Goal: Task Accomplishment & Management: Complete application form

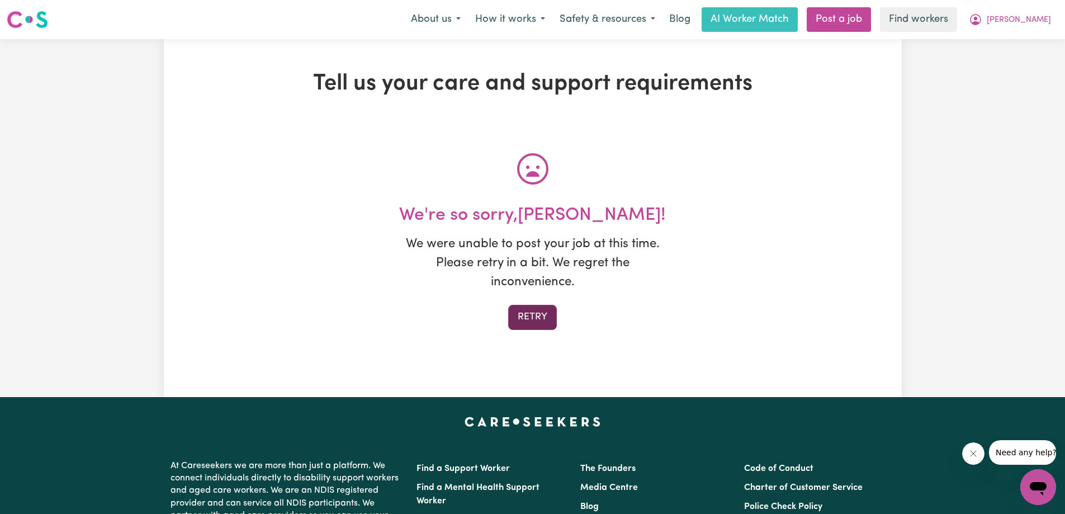
click at [520, 312] on button "Retry" at bounding box center [532, 317] width 49 height 25
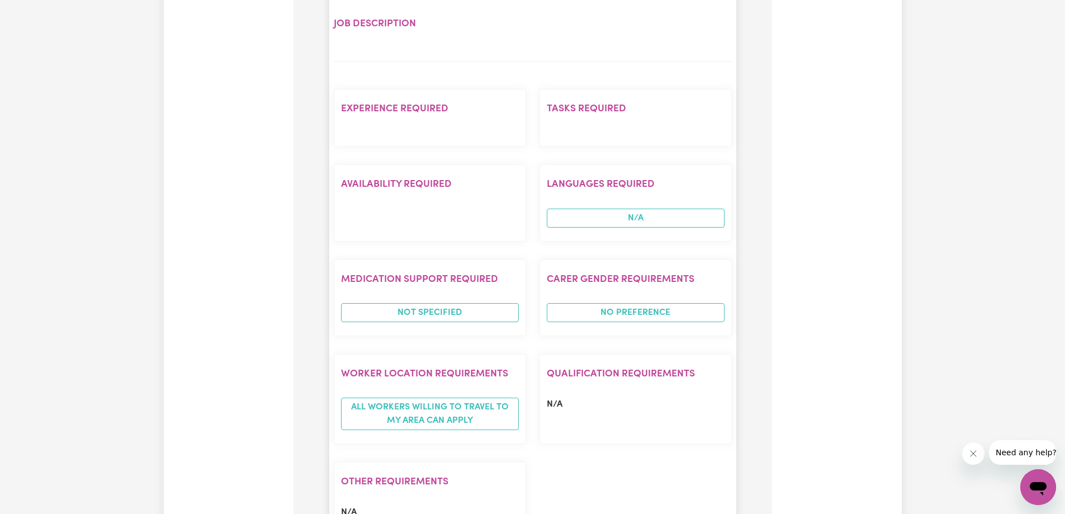
scroll to position [412, 0]
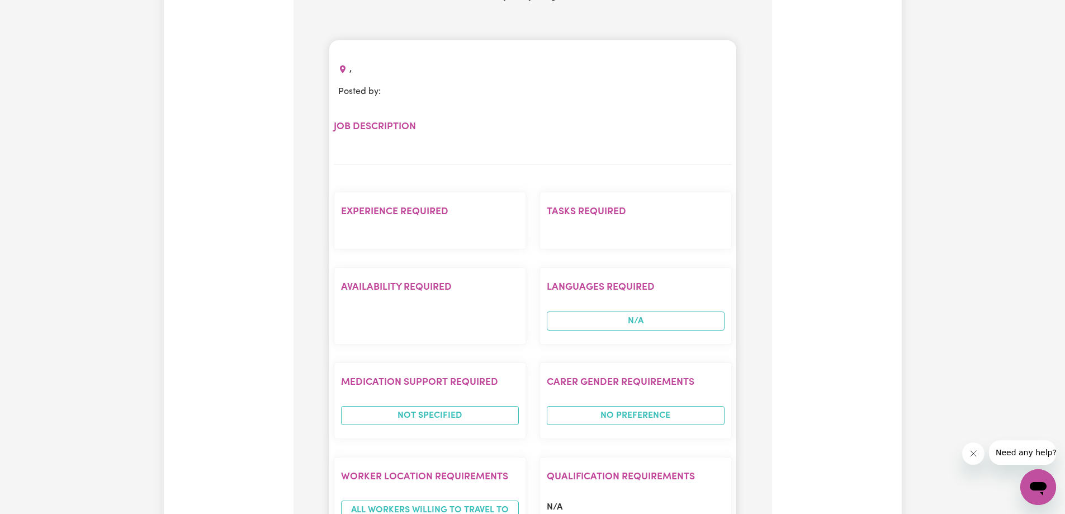
click at [416, 177] on div "Experience required Tasks required Availability required Languages required N/A…" at bounding box center [533, 413] width 398 height 497
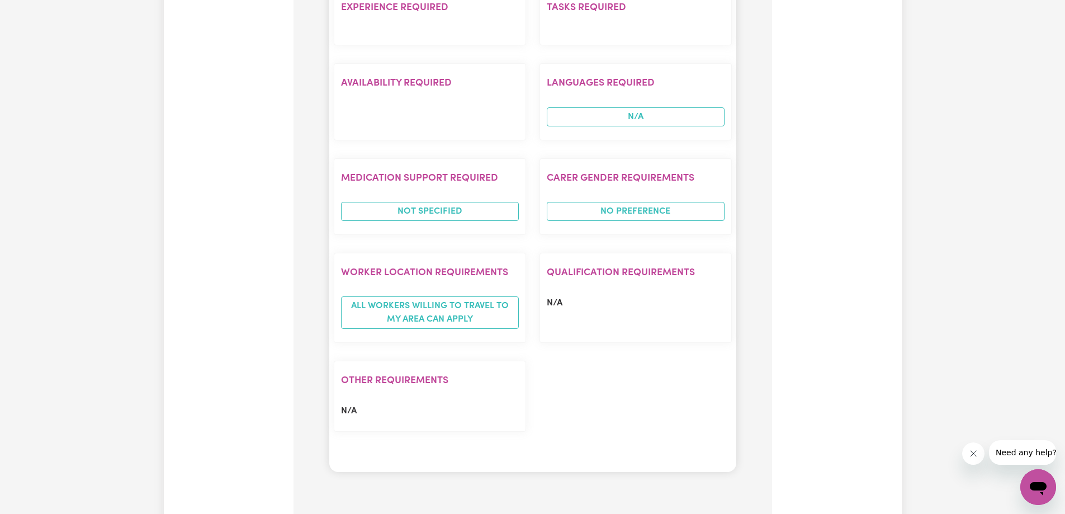
scroll to position [636, 0]
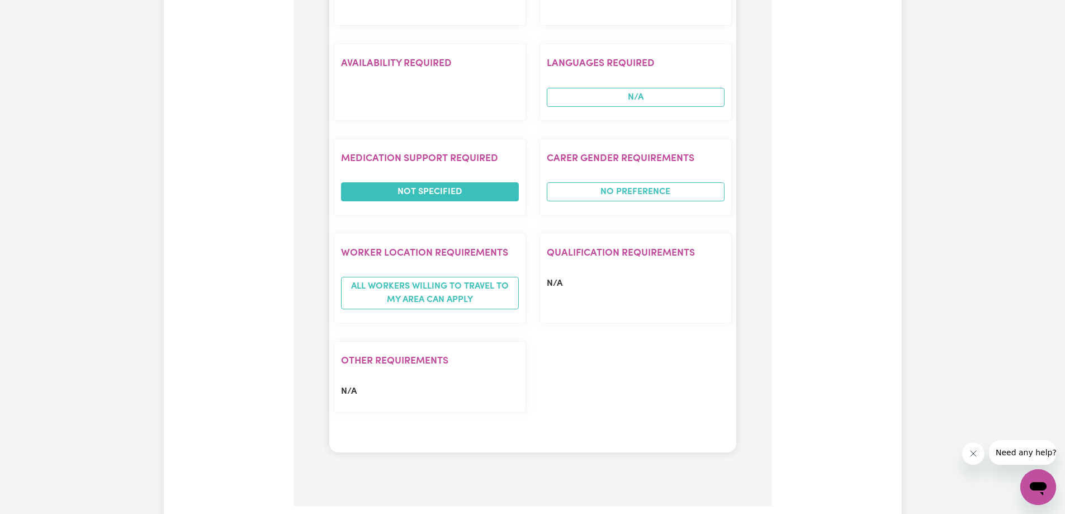
click at [429, 197] on span "Not specified" at bounding box center [430, 191] width 178 height 19
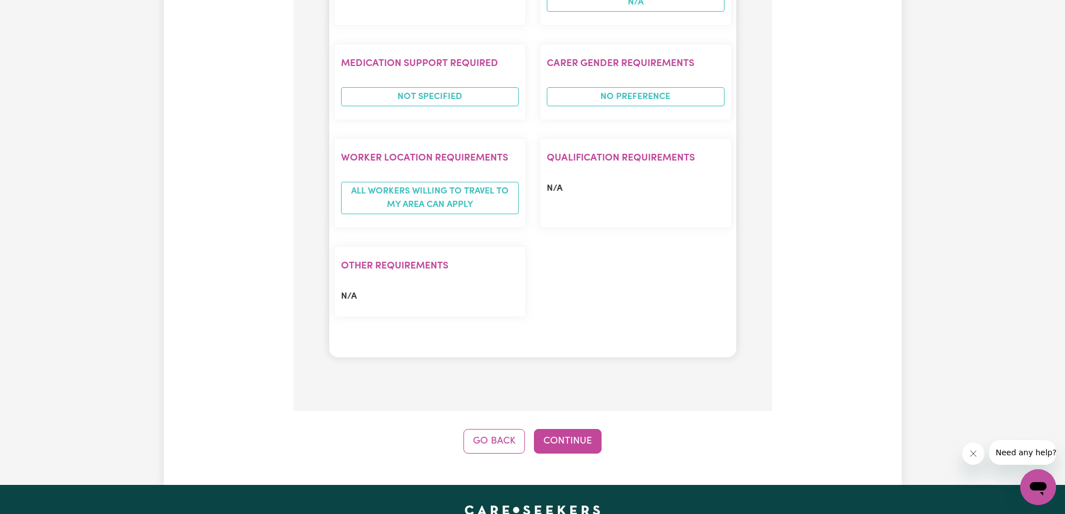
scroll to position [860, 0]
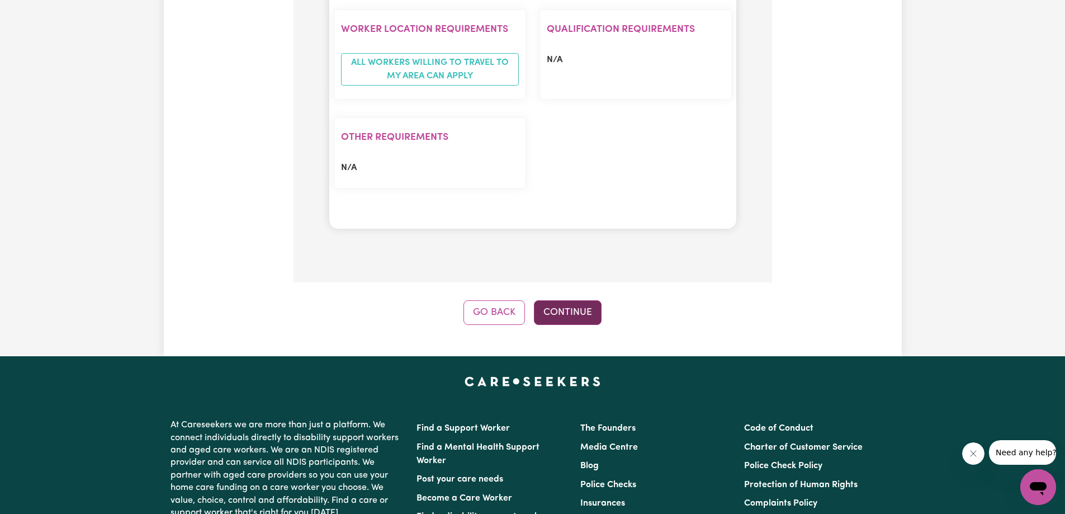
click at [564, 310] on button "Continue" at bounding box center [568, 312] width 68 height 25
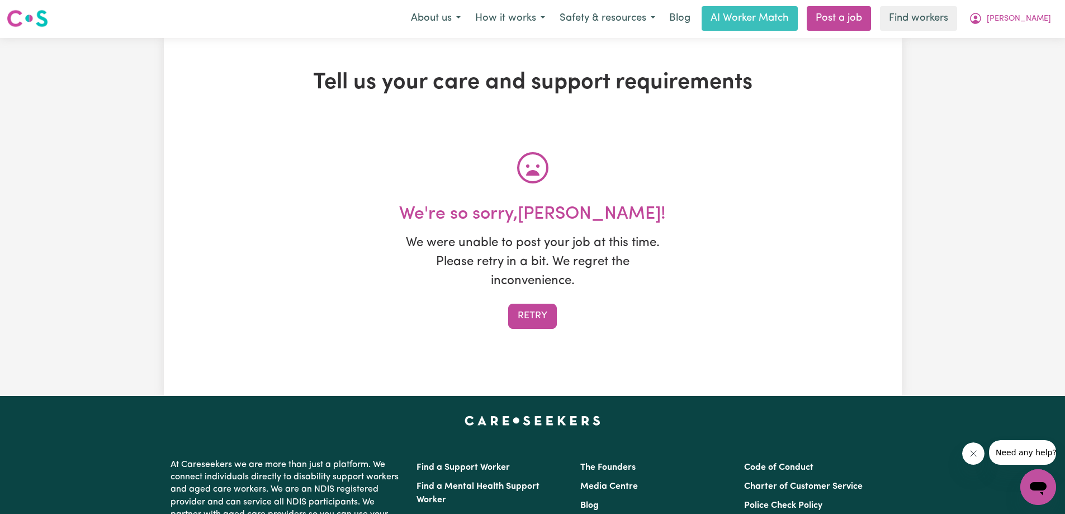
scroll to position [0, 0]
